Goal: Task Accomplishment & Management: Manage account settings

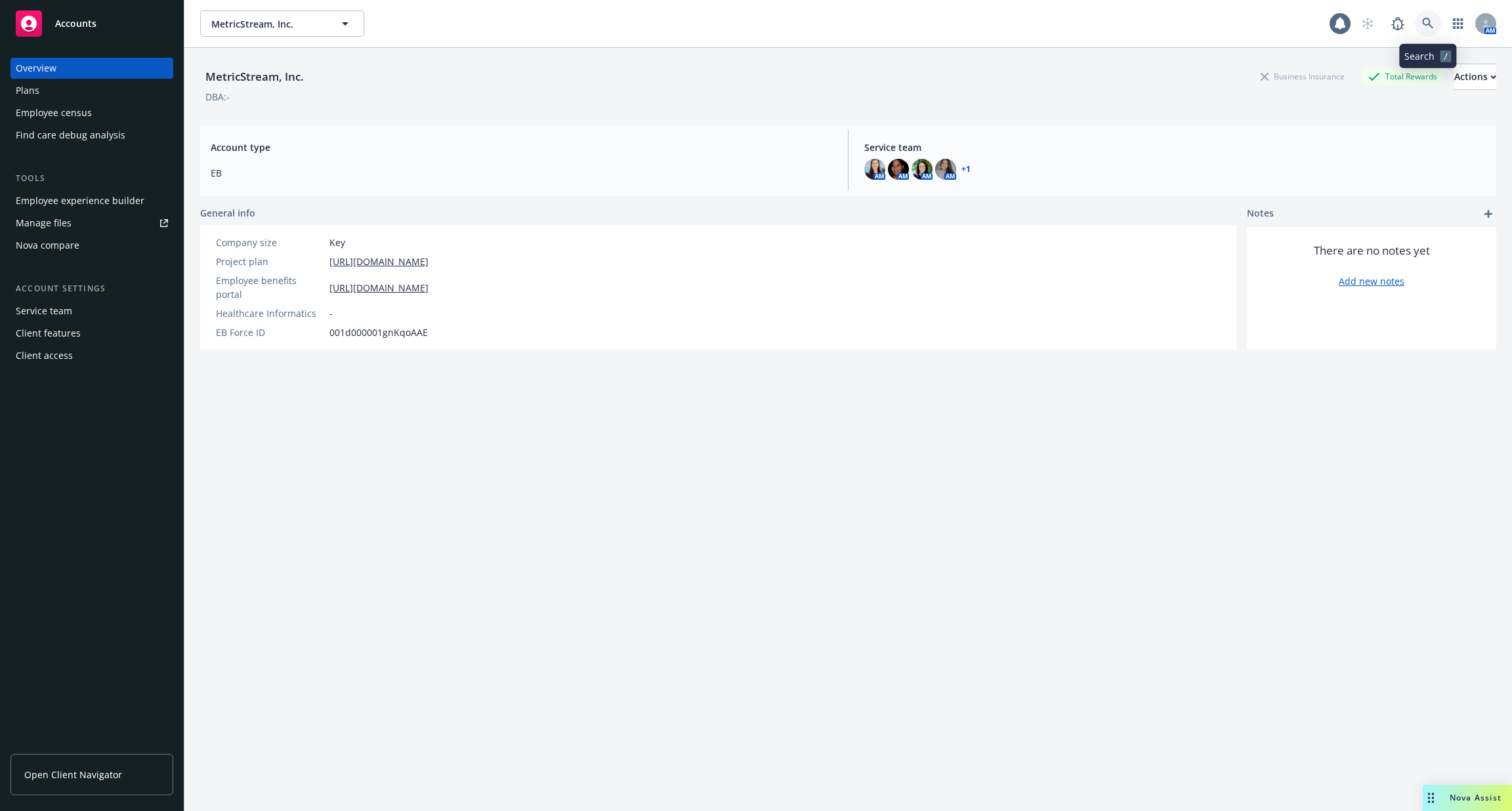
click at [1422, 17] on link at bounding box center [1428, 23] width 26 height 26
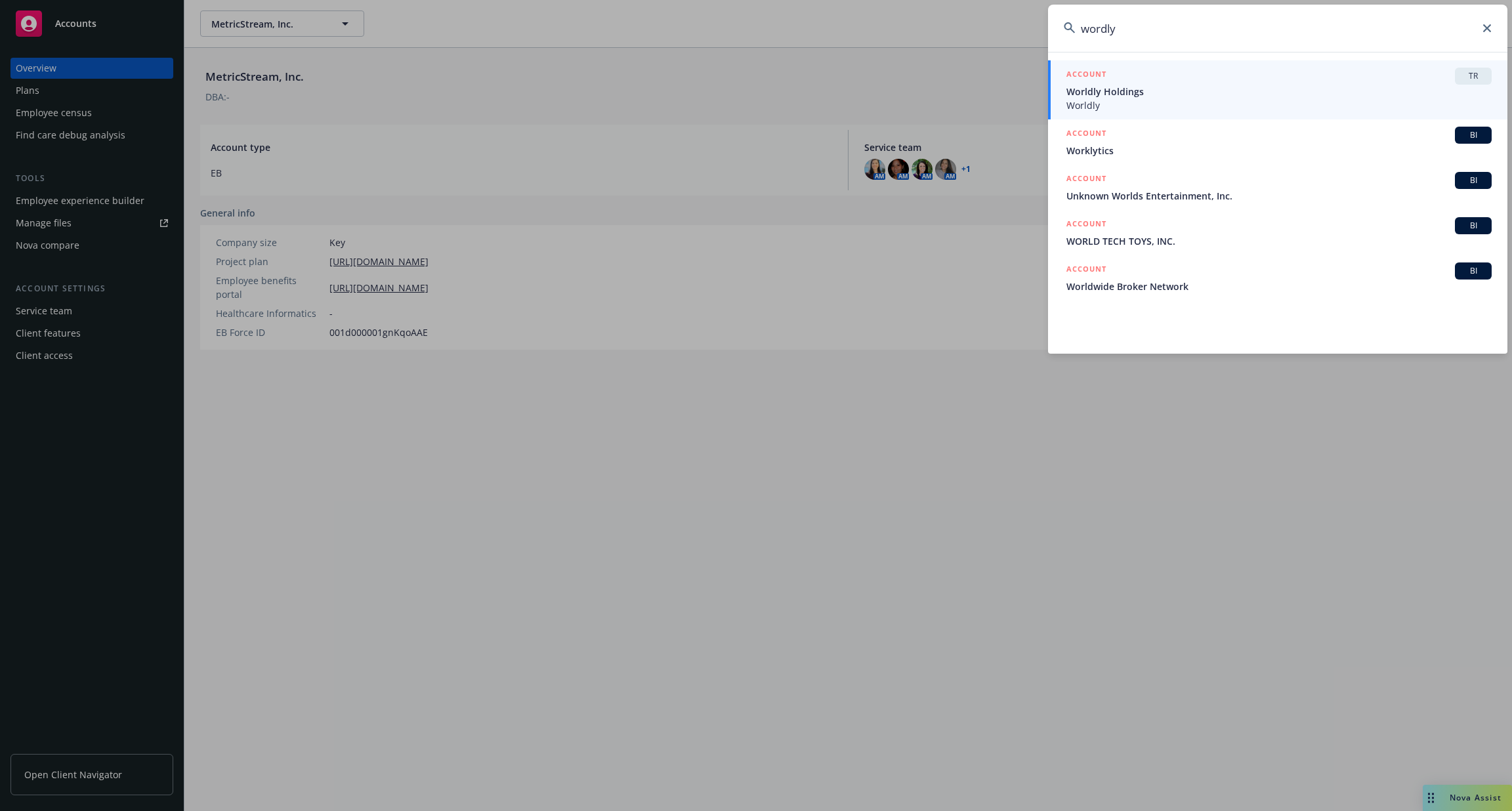
type input "wordly"
click at [1139, 81] on div "ACCOUNT TR" at bounding box center [1279, 77] width 425 height 17
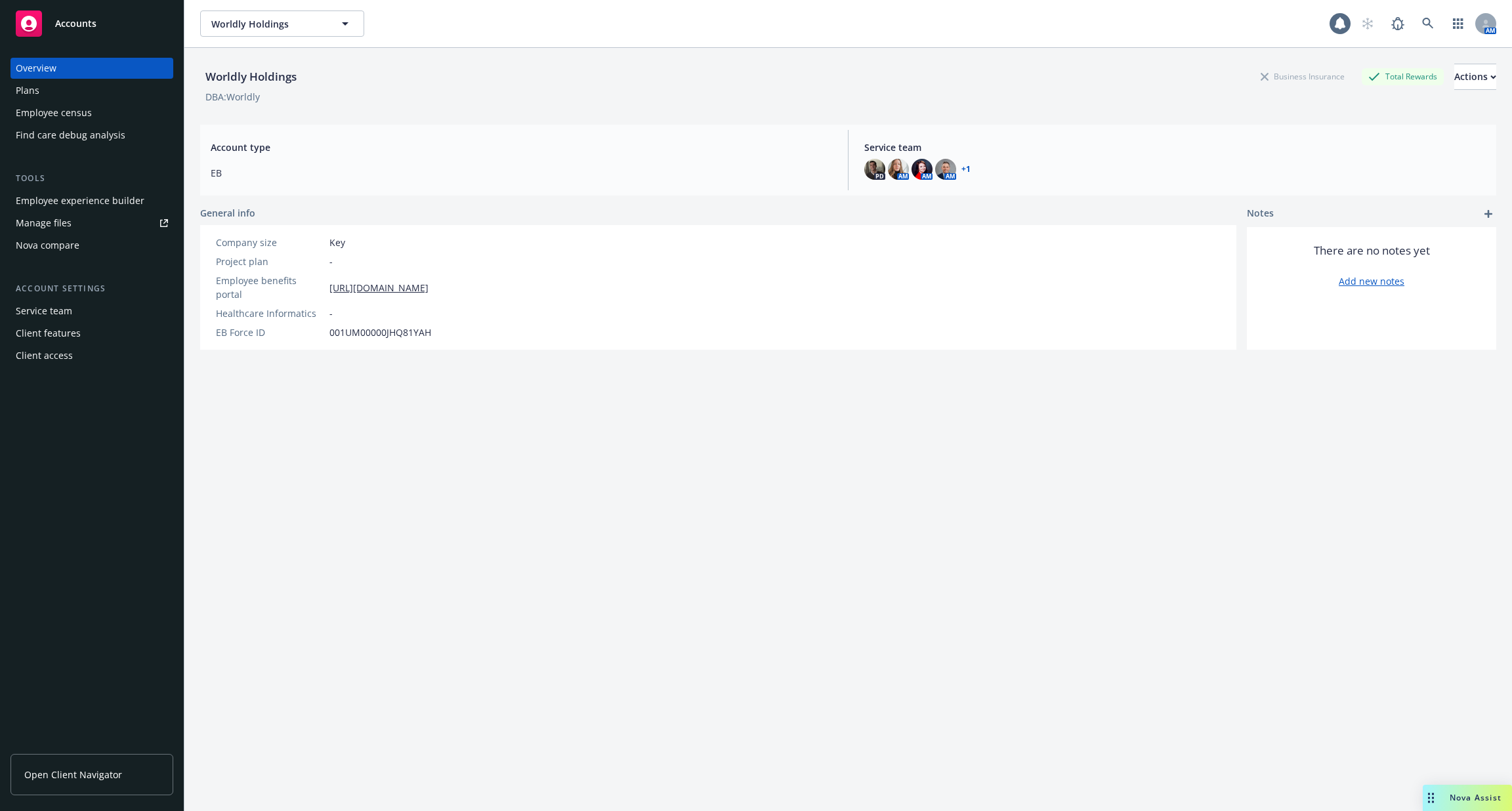
click at [110, 198] on div "Employee experience builder" at bounding box center [80, 201] width 129 height 21
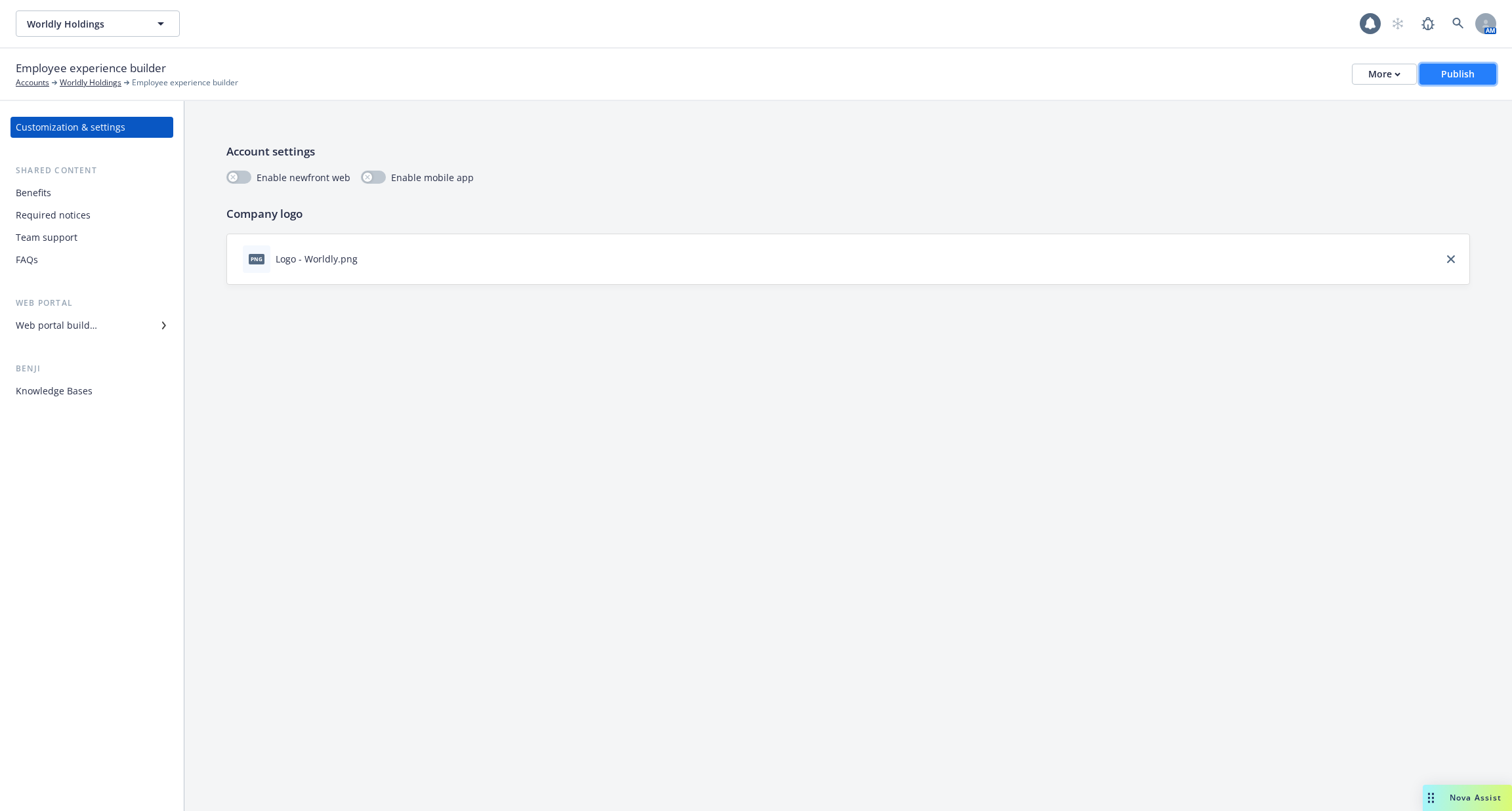
click at [1439, 70] on button "Publish" at bounding box center [1458, 74] width 77 height 21
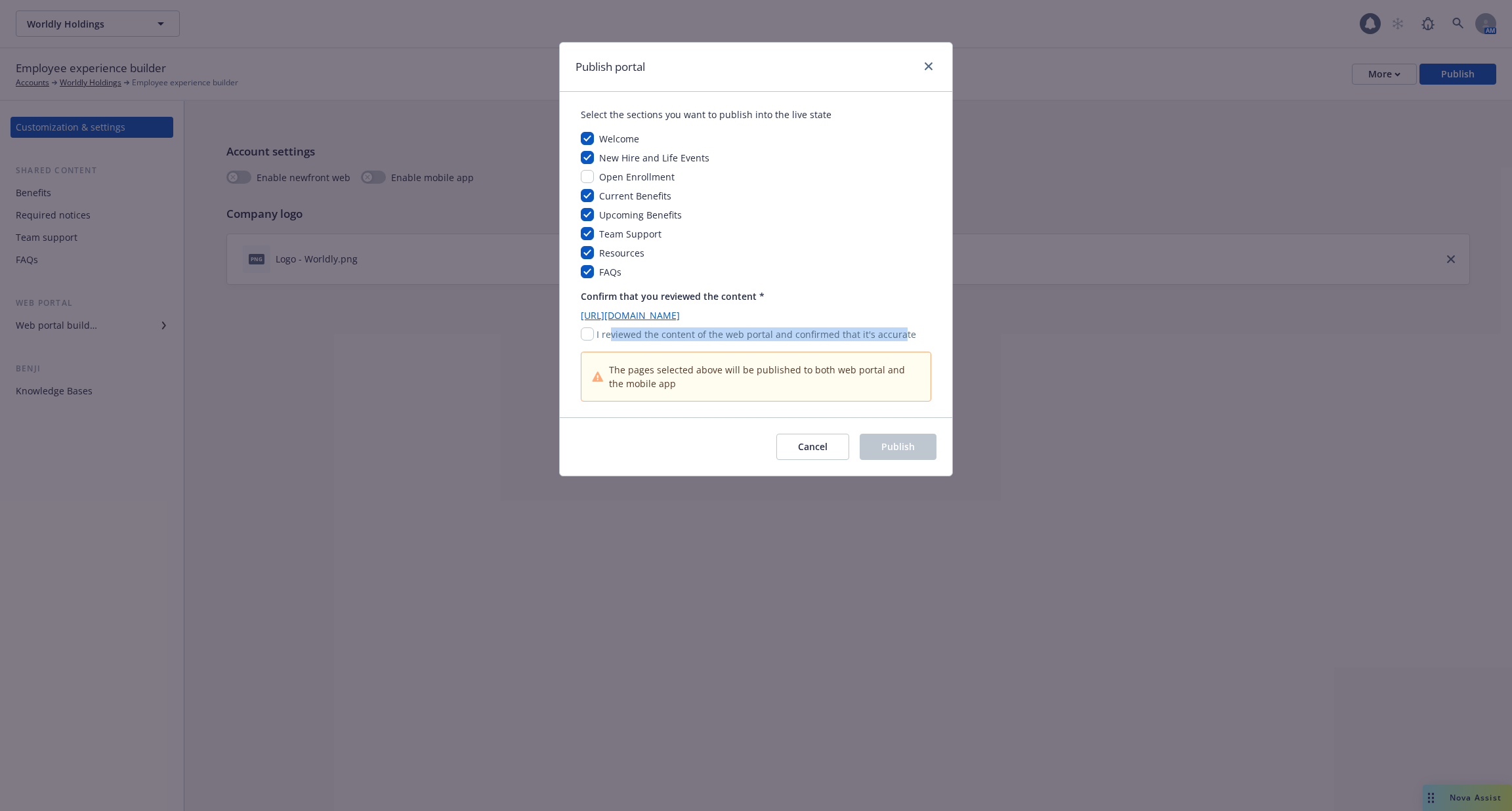
drag, startPoint x: 610, startPoint y: 336, endPoint x: 896, endPoint y: 335, distance: 286.0
click at [896, 335] on p "I reviewed the content of the web portal and confirmed that it's accurate" at bounding box center [756, 334] width 319 height 14
click at [665, 372] on span "The pages selected above will be published to both web portal and the mobile app" at bounding box center [765, 377] width 311 height 28
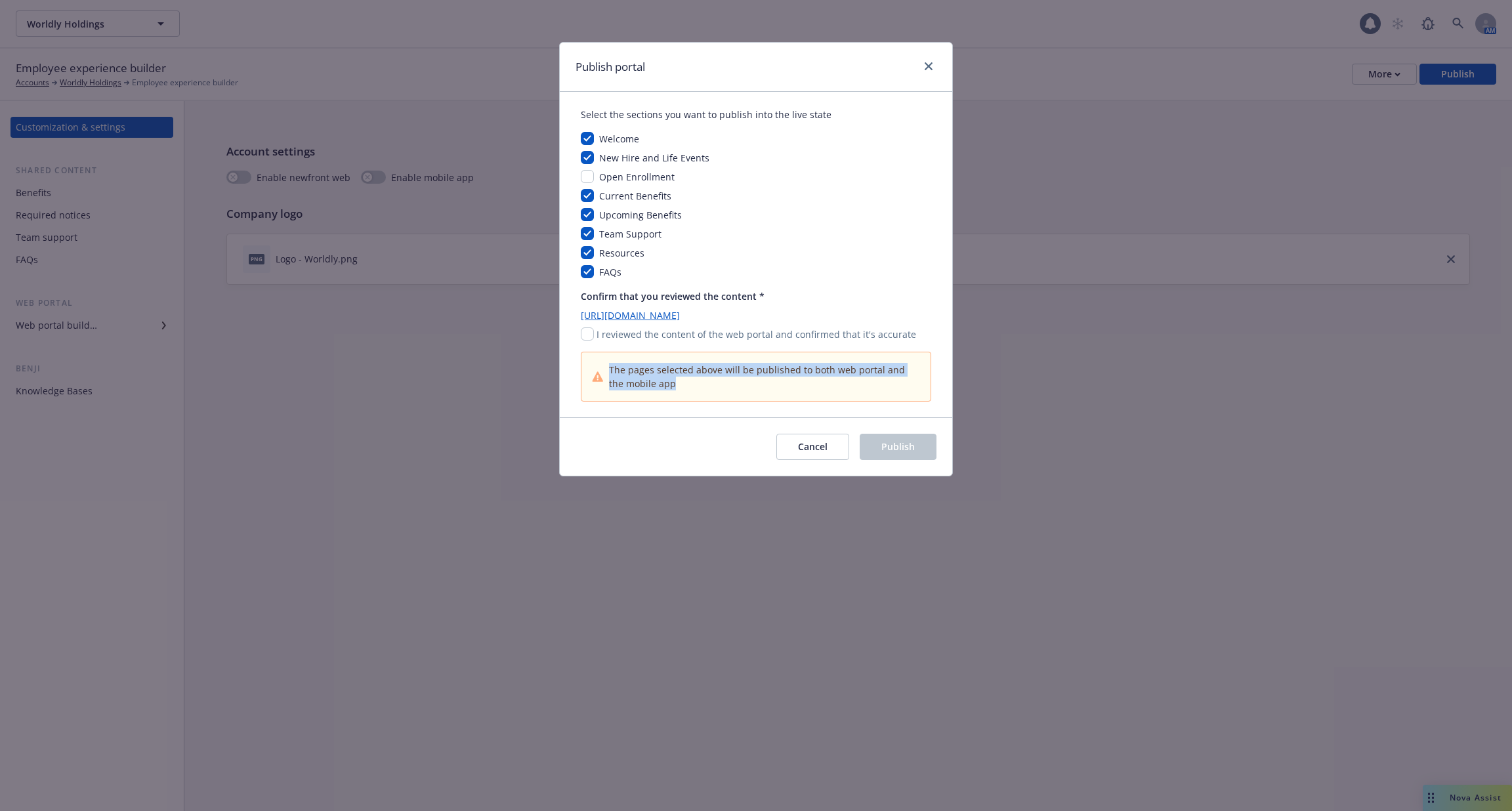
drag, startPoint x: 608, startPoint y: 370, endPoint x: 779, endPoint y: 385, distance: 171.7
click at [779, 385] on span "The pages selected above will be published to both web portal and the mobile app" at bounding box center [765, 377] width 311 height 28
click at [780, 387] on span "The pages selected above will be published to both web portal and the mobile app" at bounding box center [765, 377] width 311 height 28
click at [584, 335] on input "checkbox" at bounding box center [587, 333] width 13 height 13
checkbox input "true"
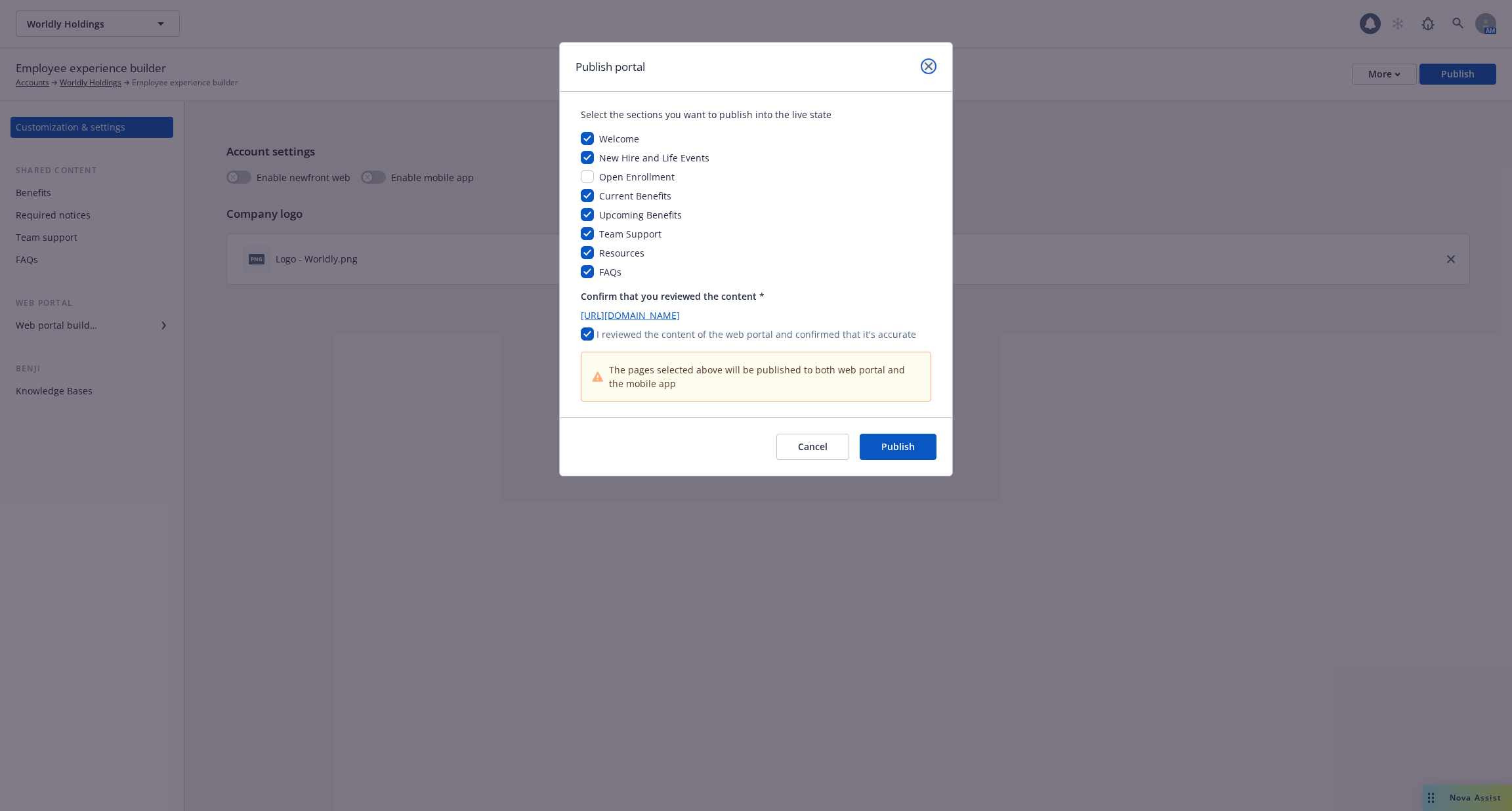
click at [931, 67] on icon "close" at bounding box center [928, 66] width 8 height 8
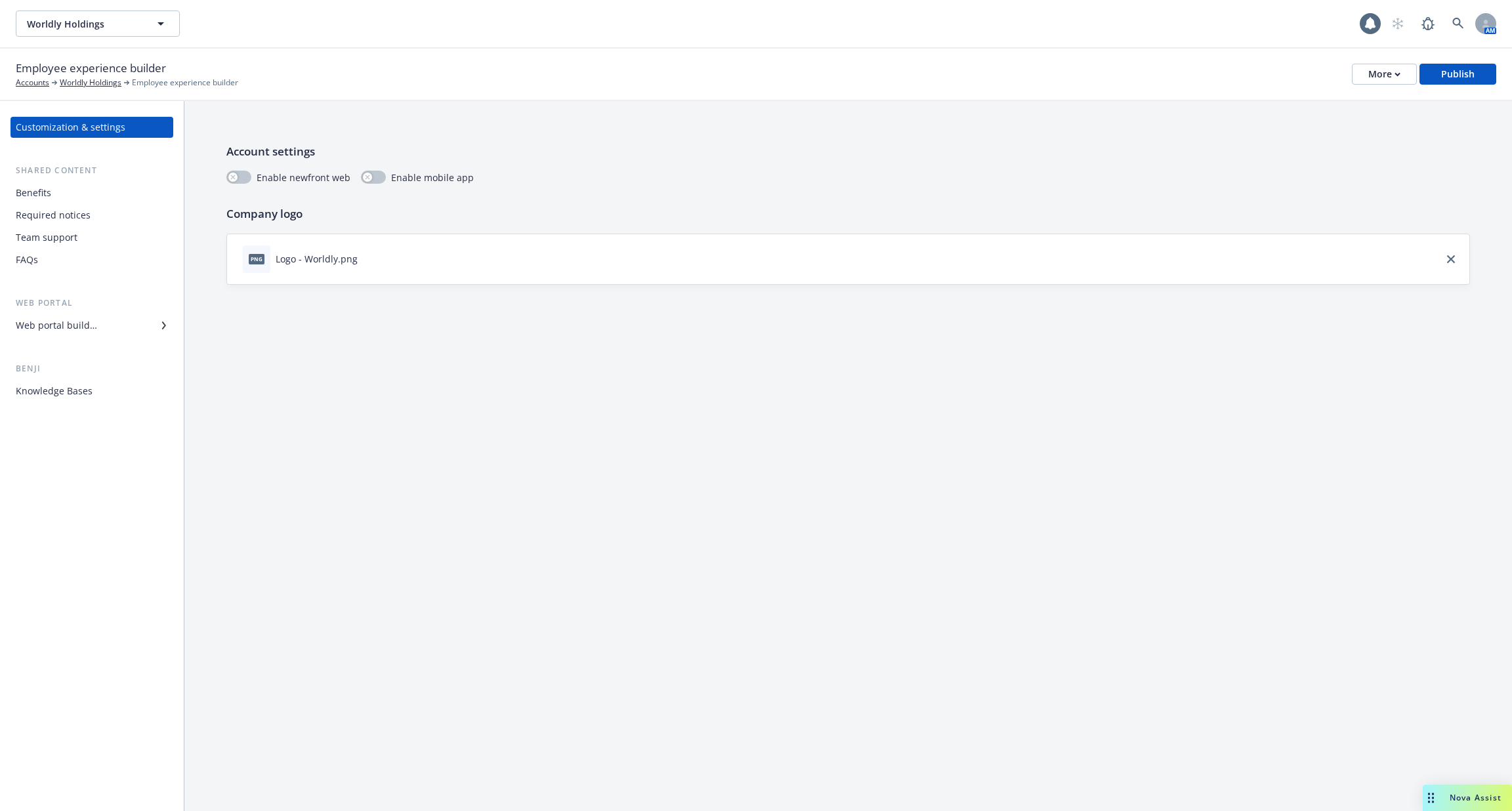
click at [93, 328] on div "Web portal builder" at bounding box center [57, 325] width 82 height 21
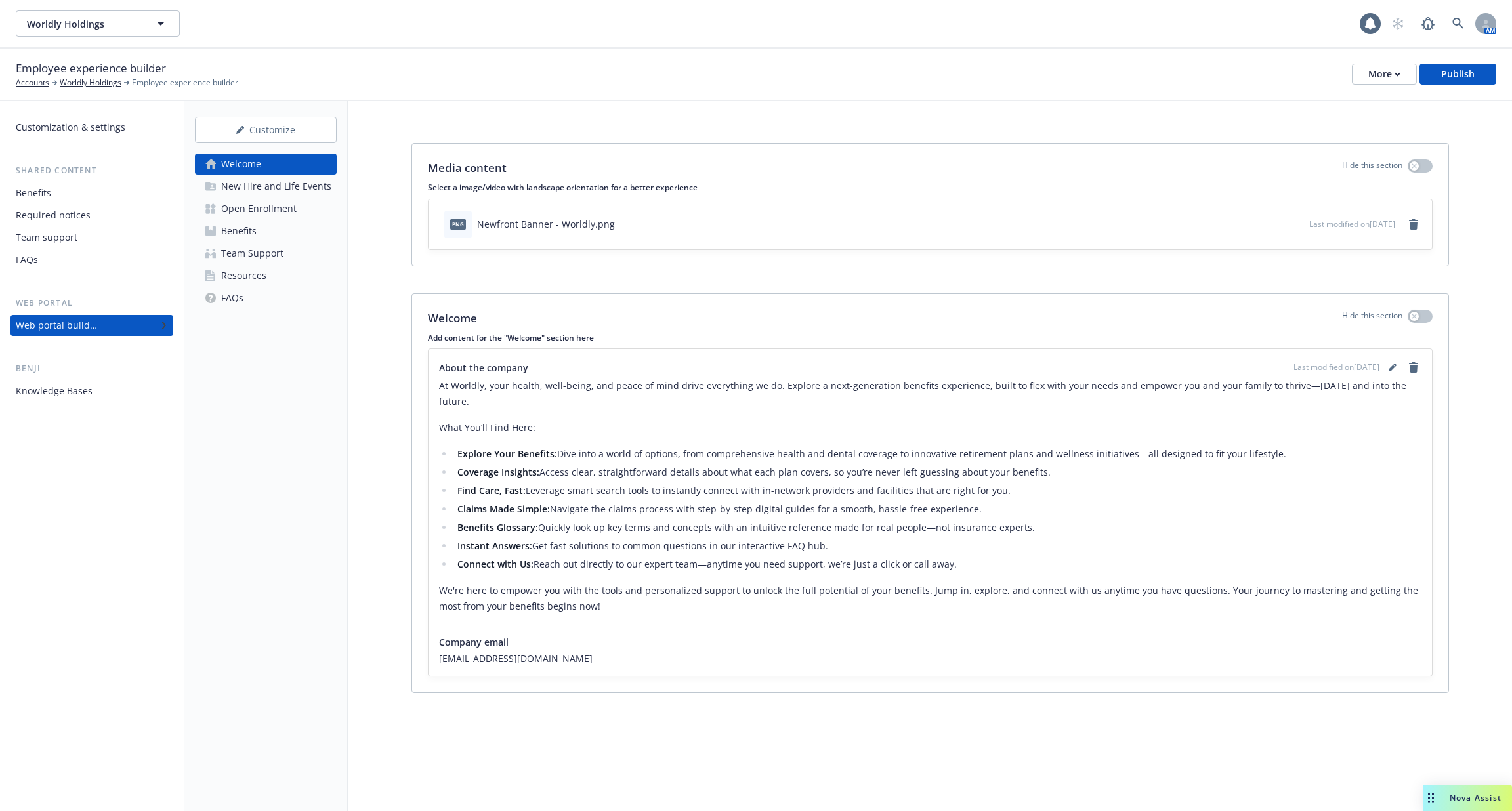
click at [67, 318] on div "Web portal builder" at bounding box center [57, 325] width 82 height 21
click at [260, 186] on div "New Hire and Life Events" at bounding box center [276, 186] width 110 height 21
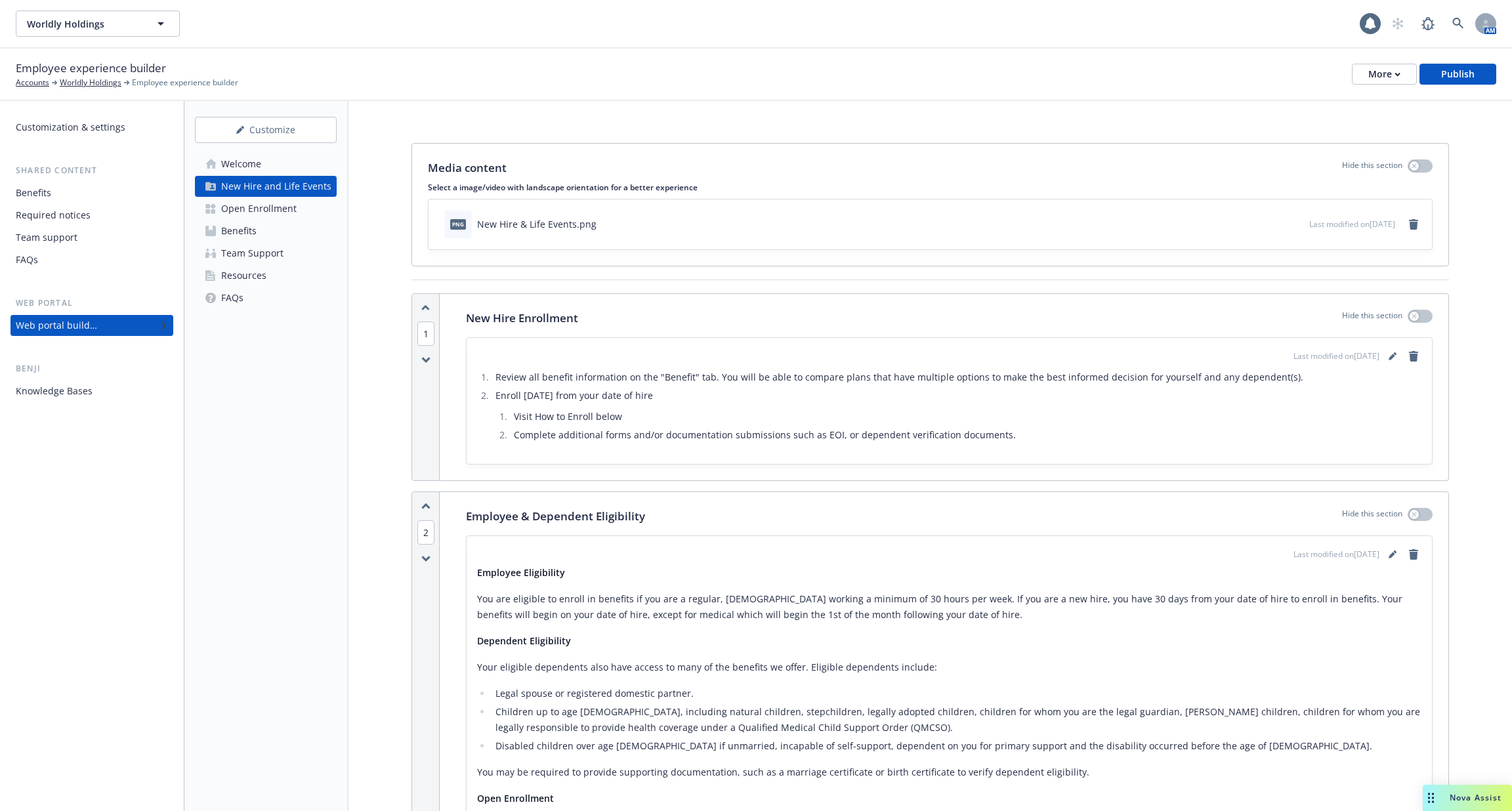
click at [269, 172] on link "Welcome" at bounding box center [265, 164] width 142 height 21
